Goal: Information Seeking & Learning: Find specific fact

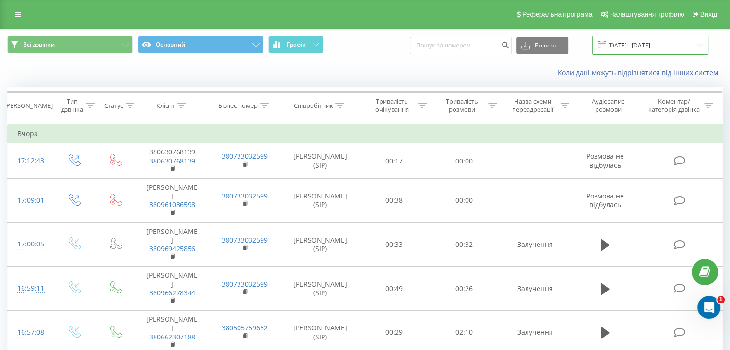
click at [645, 45] on input "19.08.2025 - 19.08.2025" at bounding box center [650, 45] width 116 height 19
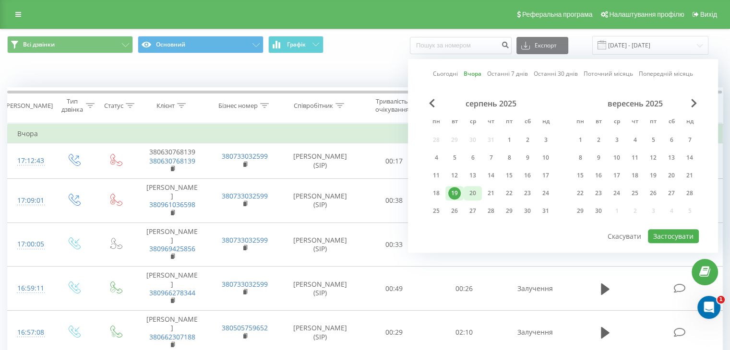
click at [472, 193] on div "20" at bounding box center [473, 193] width 12 height 12
click at [675, 240] on button "Застосувати" at bounding box center [673, 236] width 51 height 14
type input "20.08.2025 - 20.08.2025"
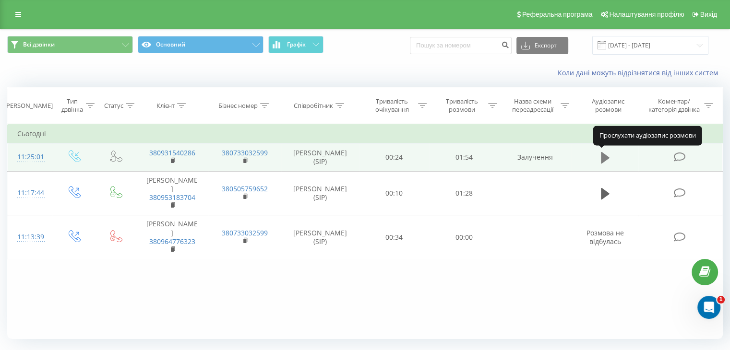
click at [604, 158] on icon at bounding box center [605, 158] width 9 height 12
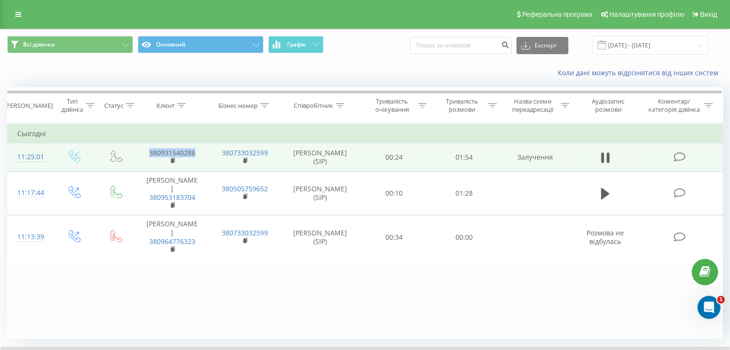
drag, startPoint x: 144, startPoint y: 153, endPoint x: 197, endPoint y: 154, distance: 52.8
click at [197, 154] on td "380931540286" at bounding box center [172, 158] width 72 height 28
copy link "380931540286"
